Goal: Task Accomplishment & Management: Manage account settings

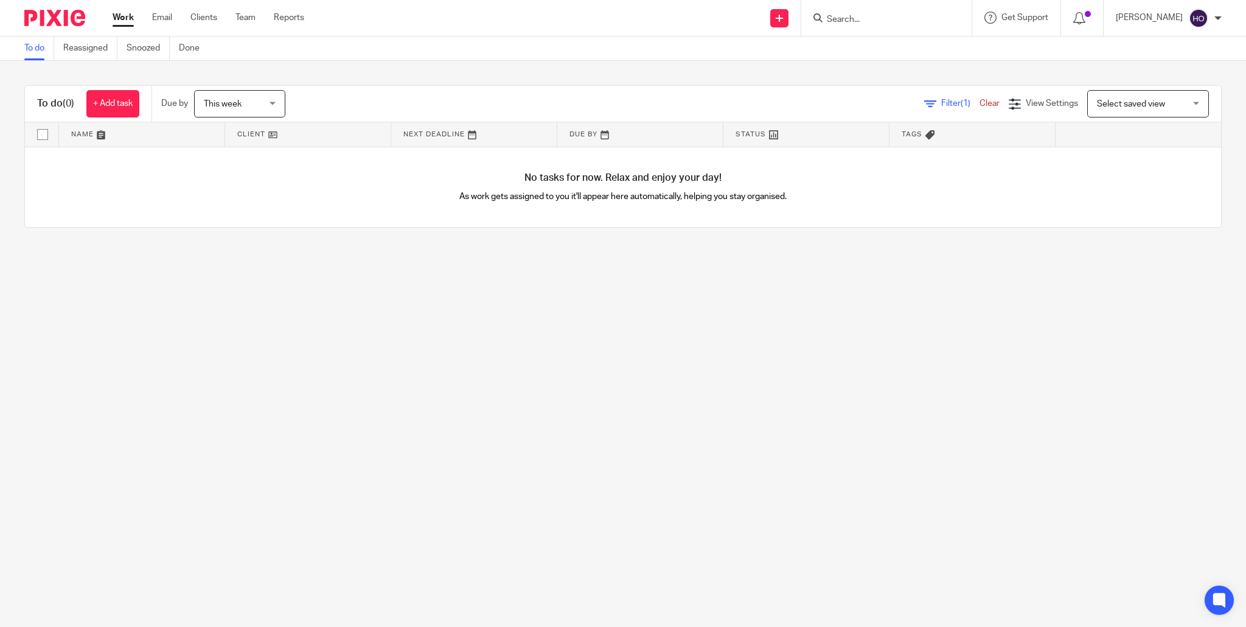
click at [263, 106] on span "This week" at bounding box center [236, 104] width 64 height 26
click at [255, 205] on li "Next week" at bounding box center [242, 204] width 90 height 25
click at [278, 102] on div "Next week Next week" at bounding box center [239, 103] width 91 height 27
click at [503, 75] on div "To do (0) + Add task Due by Next week Next week Today Tomorrow This week Next w…" at bounding box center [623, 156] width 1246 height 191
click at [268, 104] on span "Next week" at bounding box center [236, 104] width 64 height 26
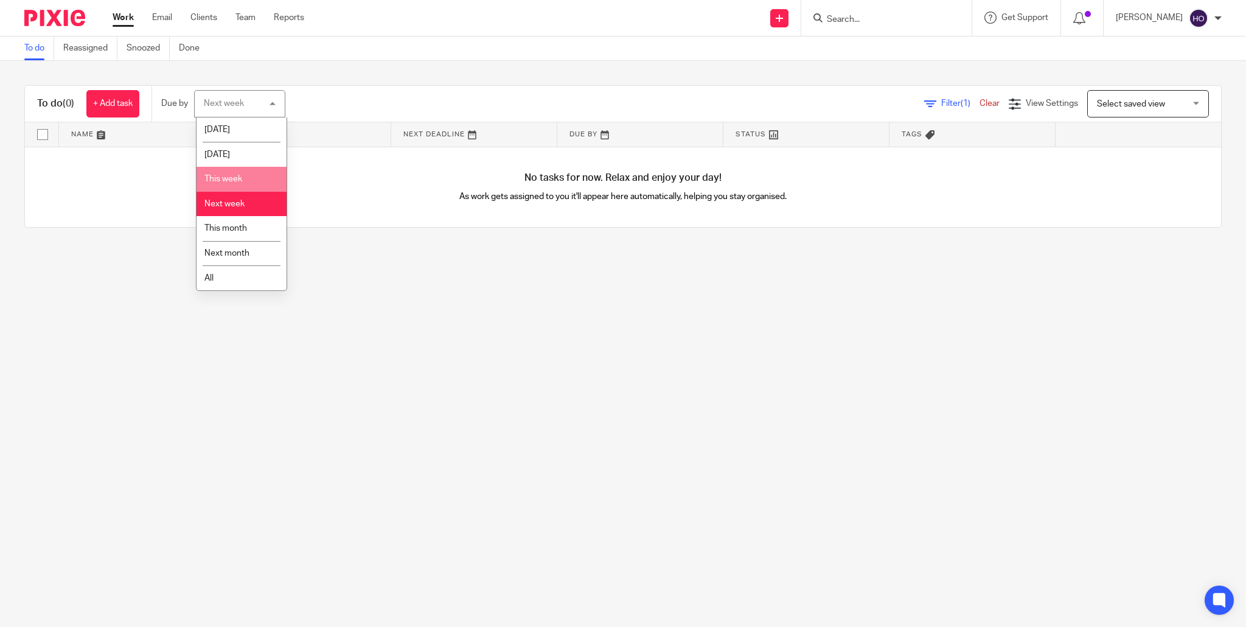
click at [257, 182] on li "This week" at bounding box center [242, 179] width 90 height 25
